Goal: Book appointment/travel/reservation

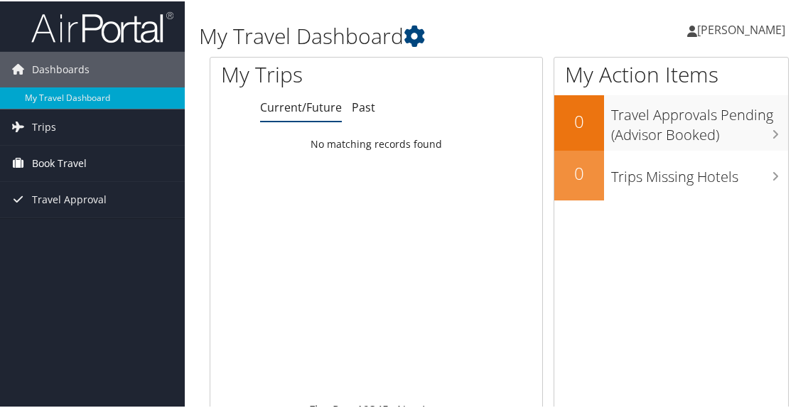
click at [68, 161] on span "Book Travel" at bounding box center [59, 162] width 55 height 36
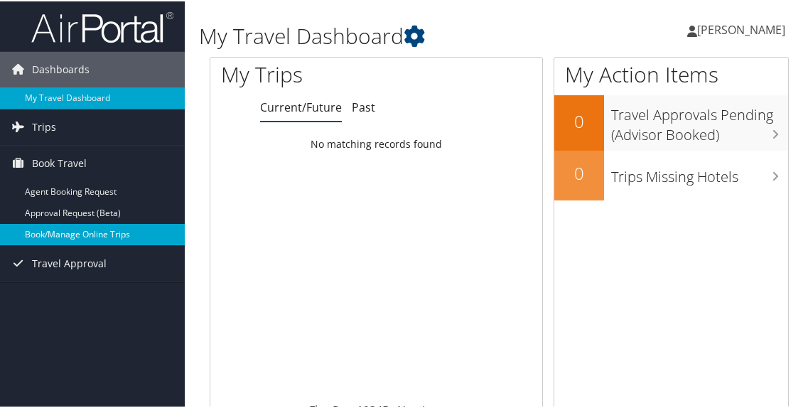
click at [84, 232] on link "Book/Manage Online Trips" at bounding box center [92, 232] width 185 height 21
